Goal: Transaction & Acquisition: Purchase product/service

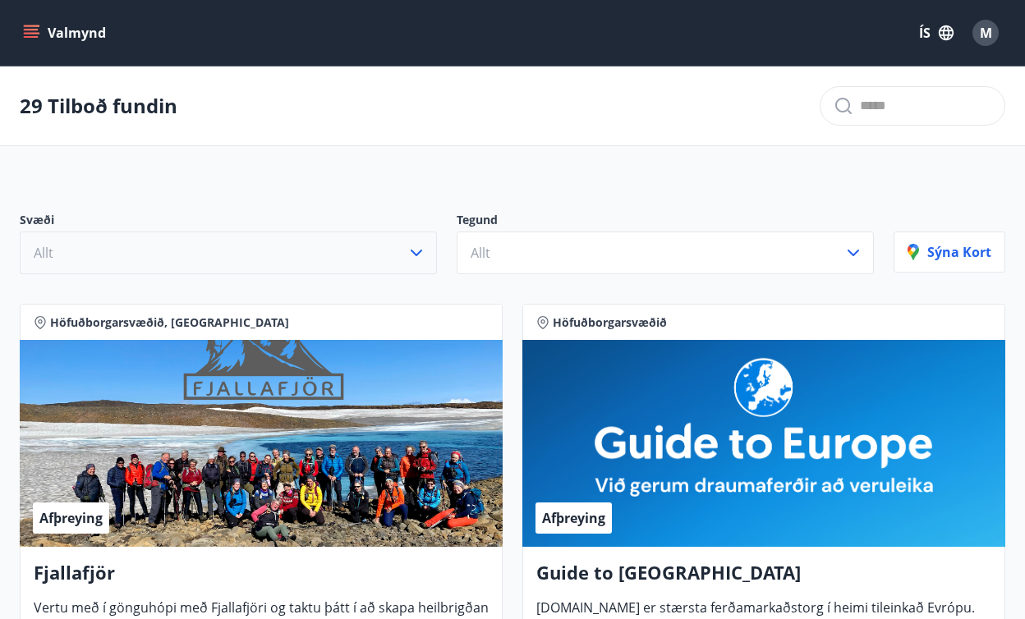
click at [412, 246] on icon "button" at bounding box center [416, 253] width 20 height 20
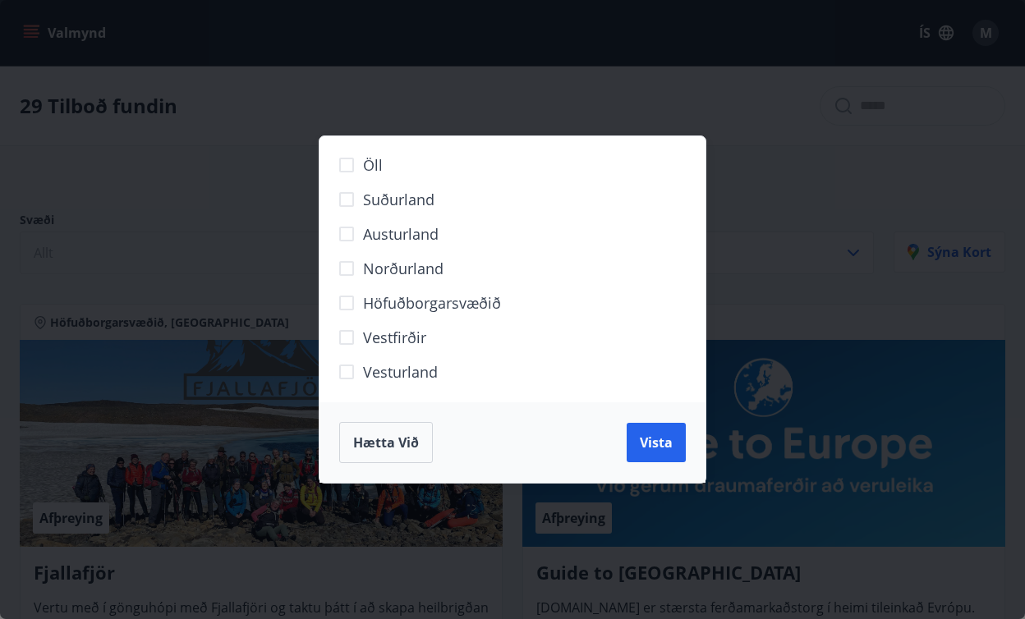
click at [397, 444] on span "Hætta við" at bounding box center [386, 443] width 66 height 18
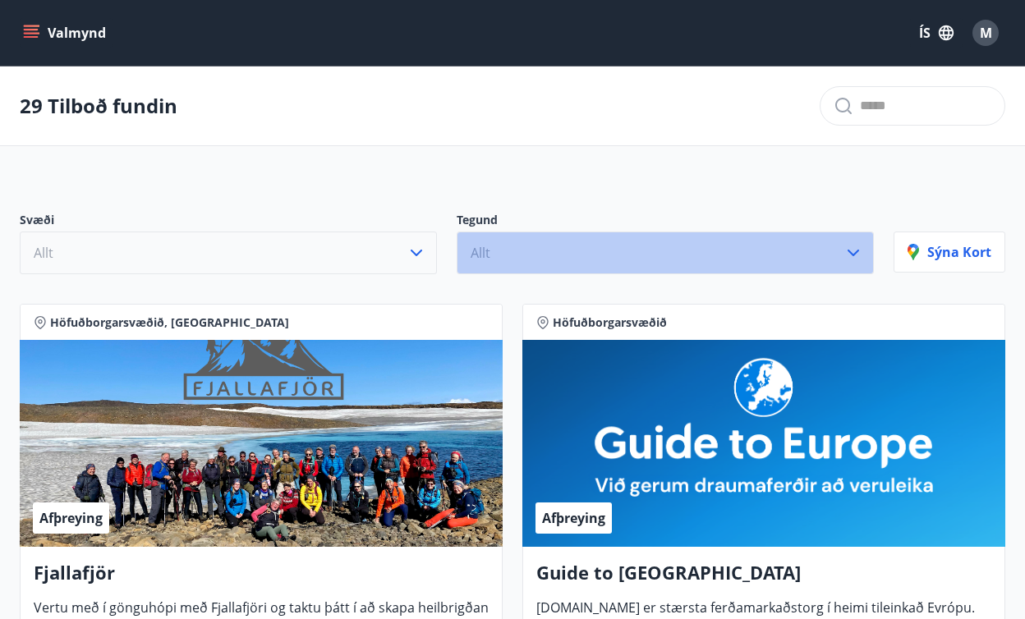
click at [577, 259] on button "Allt" at bounding box center [665, 253] width 417 height 43
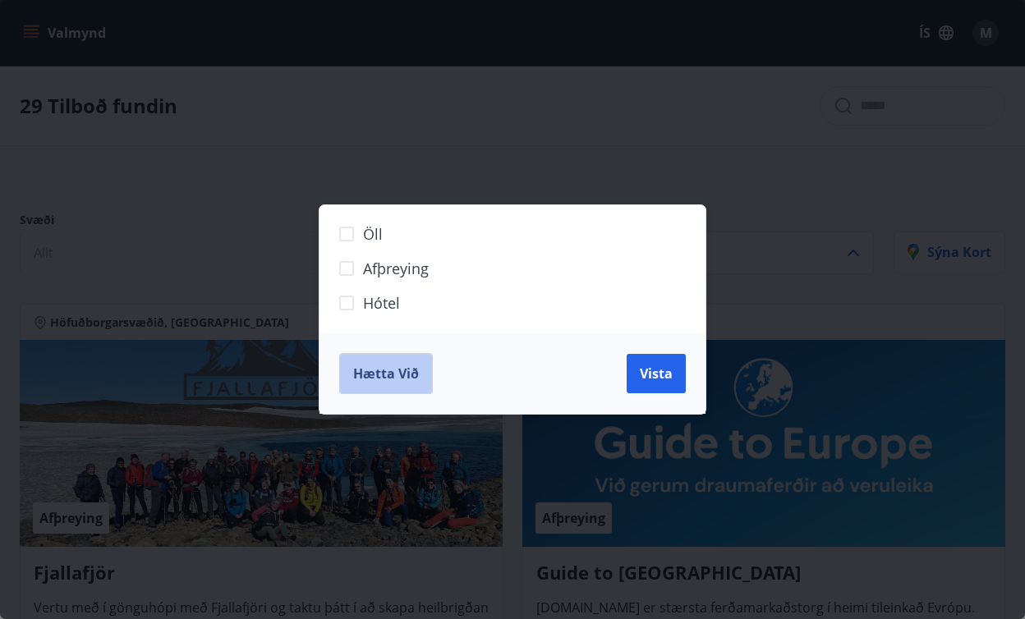
click at [388, 373] on span "Hætta við" at bounding box center [386, 374] width 66 height 18
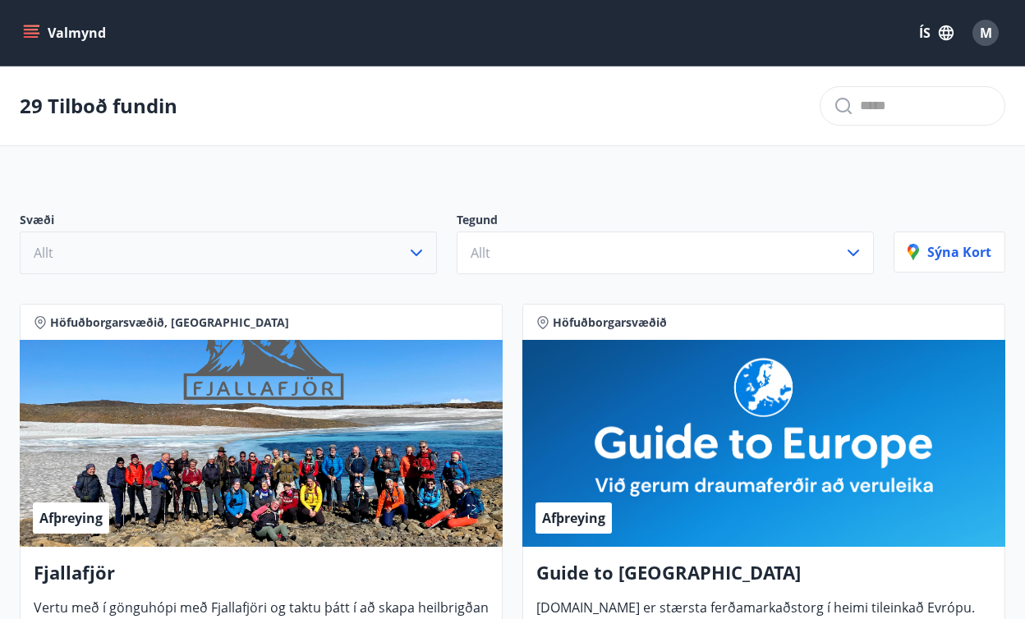
click at [30, 35] on icon "menu" at bounding box center [31, 33] width 16 height 16
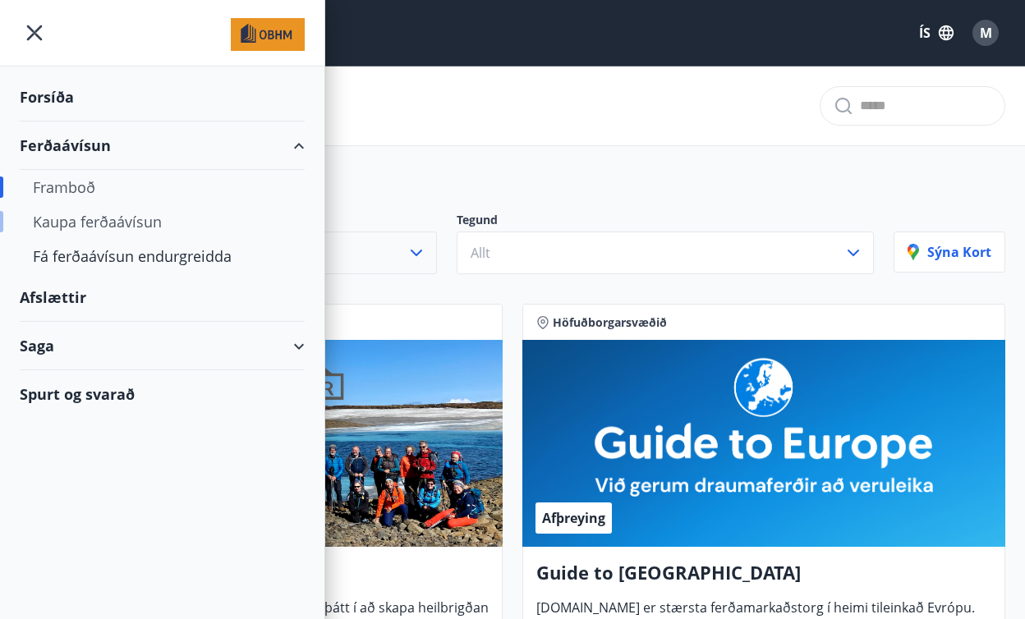
click at [62, 223] on div "Kaupa ferðaávísun" at bounding box center [162, 221] width 259 height 34
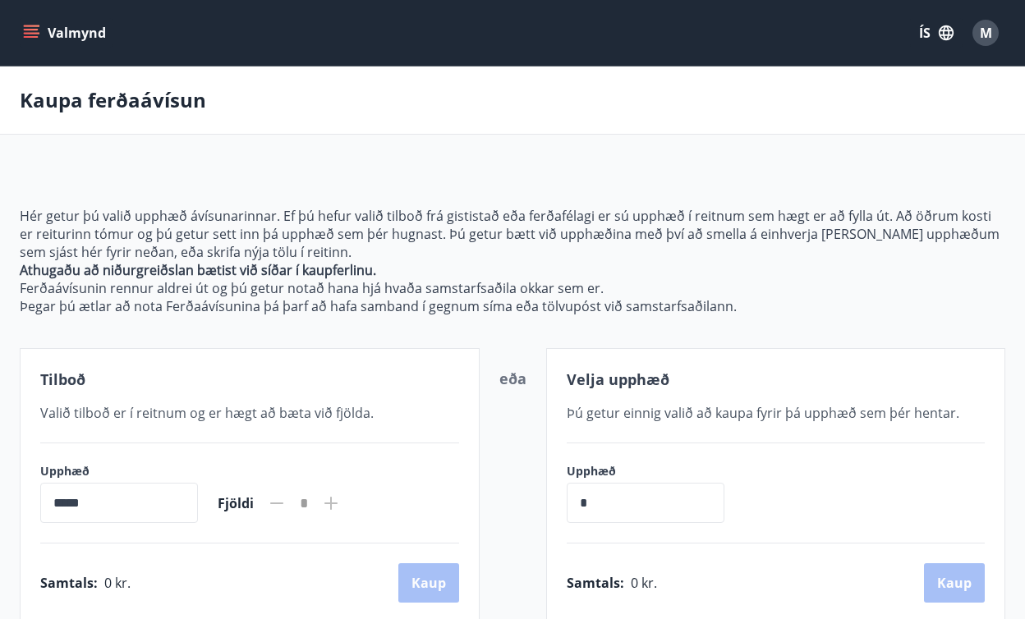
click at [41, 34] on button "Valmynd" at bounding box center [66, 33] width 93 height 30
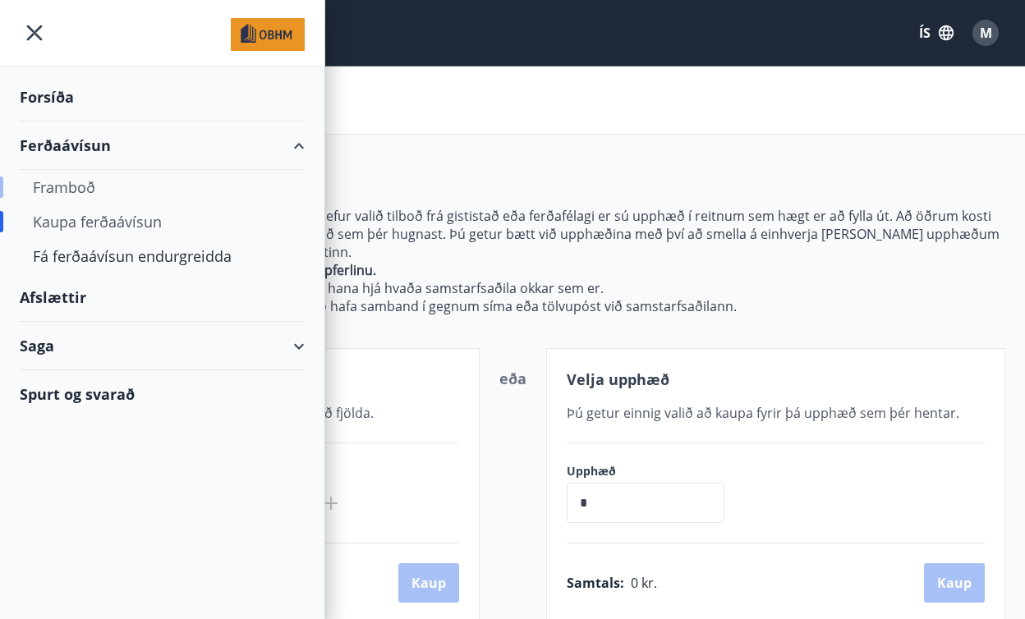
click at [68, 190] on div "Framboð" at bounding box center [162, 187] width 259 height 34
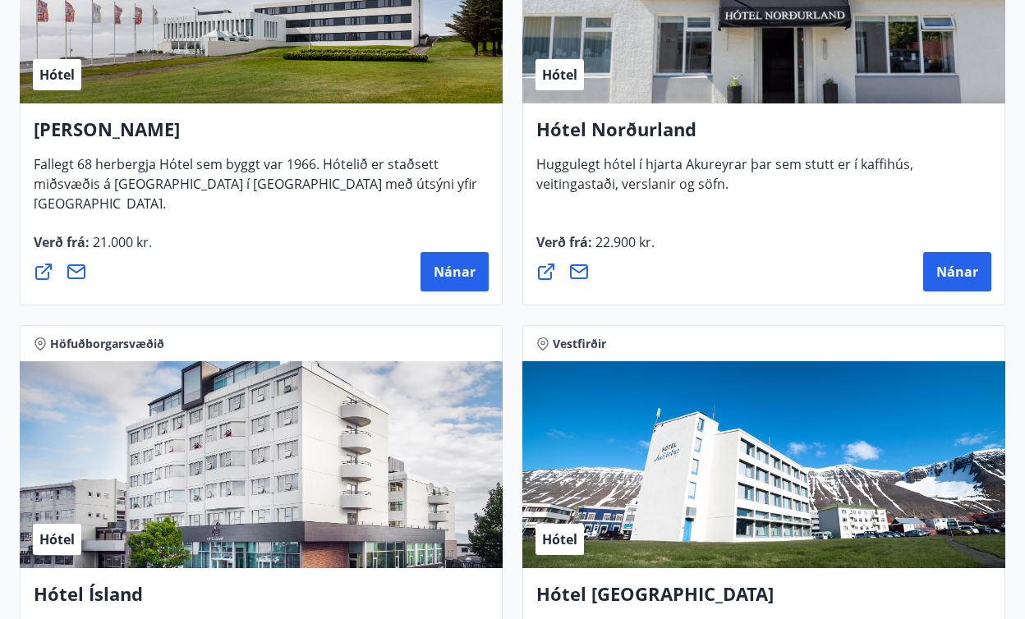
scroll to position [2731, 0]
